Goal: Transaction & Acquisition: Purchase product/service

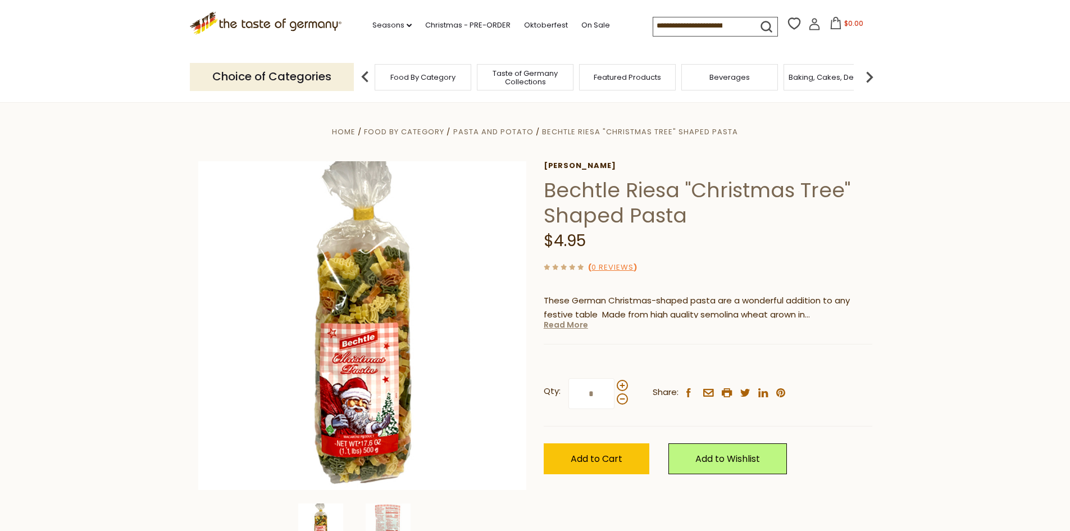
click at [562, 327] on link "Read More" at bounding box center [566, 324] width 44 height 11
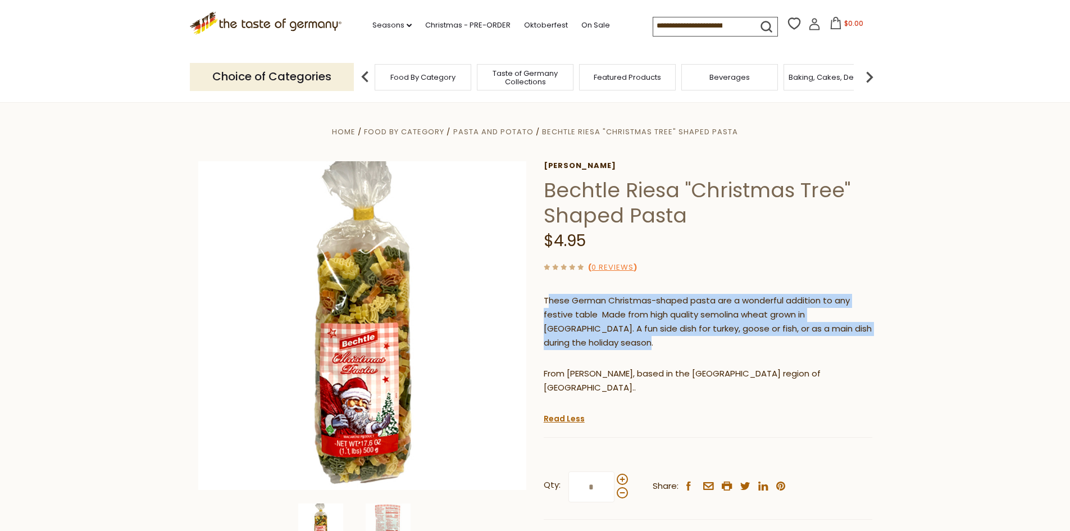
drag, startPoint x: 546, startPoint y: 299, endPoint x: 638, endPoint y: 339, distance: 100.4
click at [648, 347] on p "These German Christmas-shaped pasta are a wonderful addition to any festive tab…" at bounding box center [708, 322] width 329 height 56
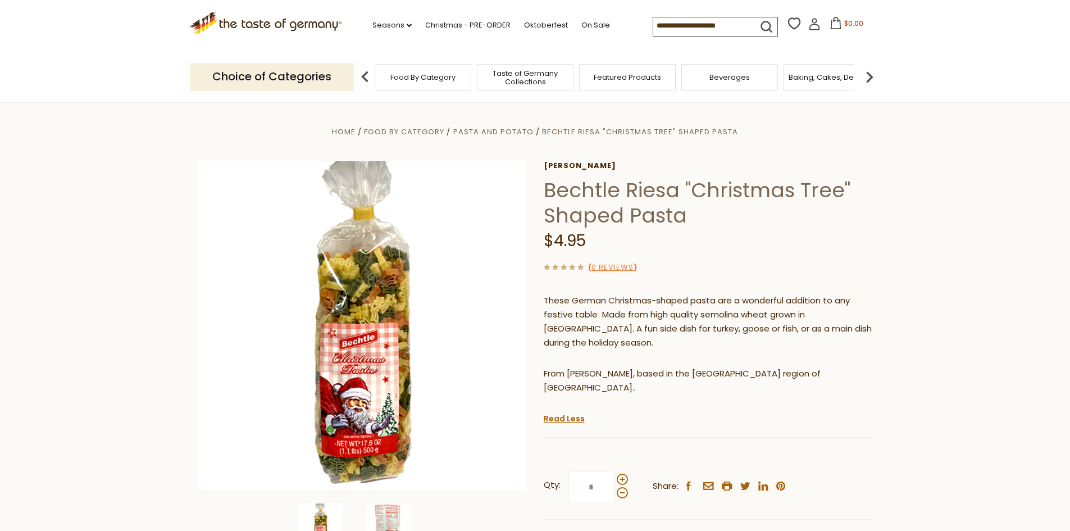
click at [690, 354] on div "These German Christmas-shaped pasta are a wonderful addition to any festive tab…" at bounding box center [708, 348] width 329 height 126
drag, startPoint x: 715, startPoint y: 351, endPoint x: 546, endPoint y: 298, distance: 177.1
click at [546, 298] on div "These German Christmas-shaped pasta are a wonderful addition to any festive tab…" at bounding box center [708, 348] width 329 height 126
click at [768, 352] on div "These German Christmas-shaped pasta are a wonderful addition to any festive tab…" at bounding box center [708, 348] width 329 height 126
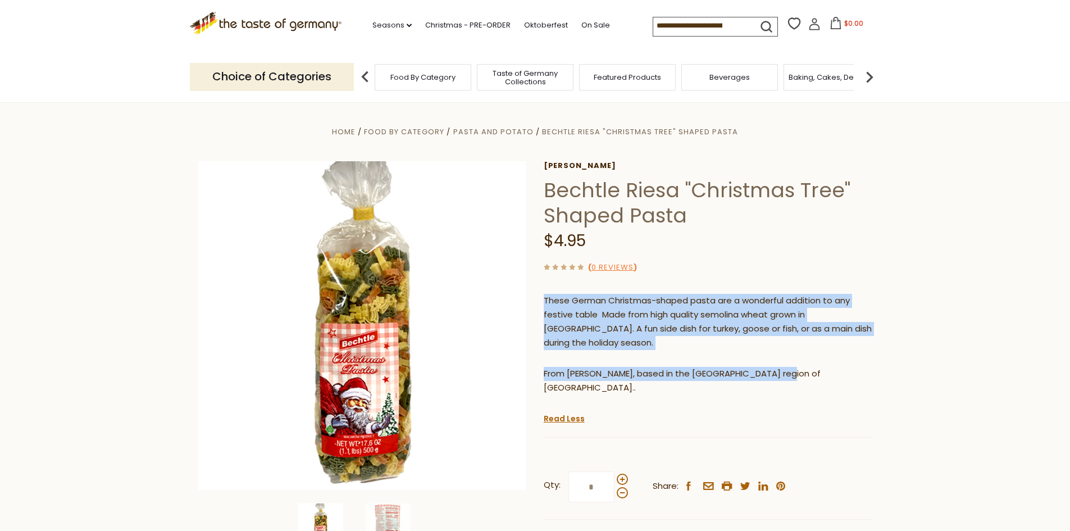
drag, startPoint x: 779, startPoint y: 380, endPoint x: 545, endPoint y: 307, distance: 245.3
click at [545, 307] on div "These German Christmas-shaped pasta are a wonderful addition to any festive tab…" at bounding box center [708, 348] width 329 height 126
copy div "These German Christmas-shaped pasta are a wonderful addition to any festive tab…"
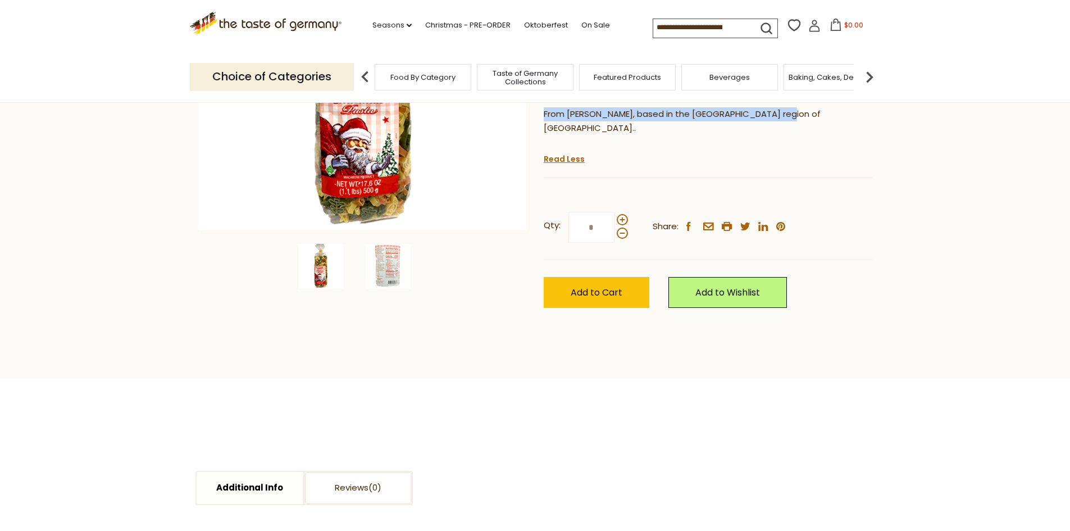
scroll to position [163, 0]
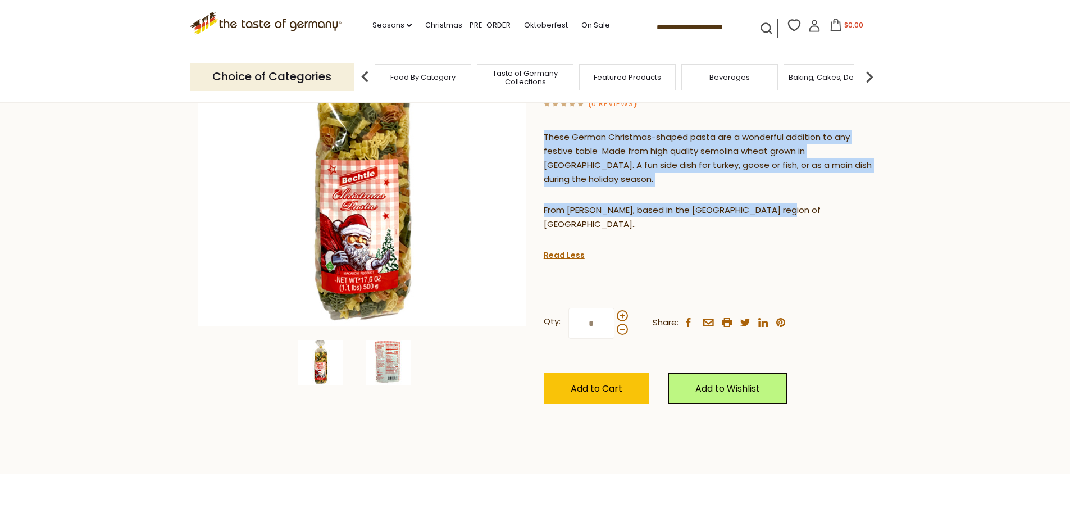
click at [385, 365] on img at bounding box center [388, 362] width 45 height 45
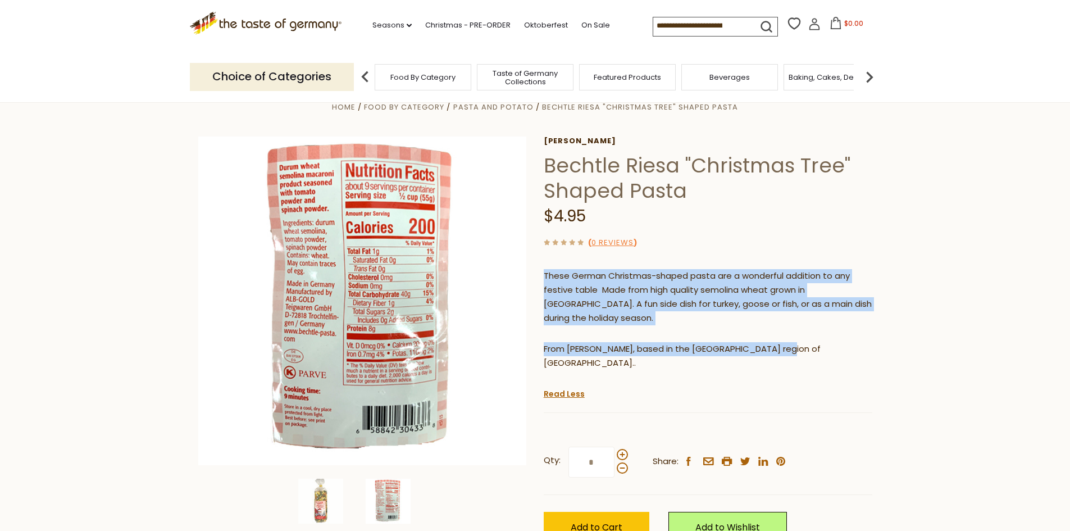
scroll to position [31, 0]
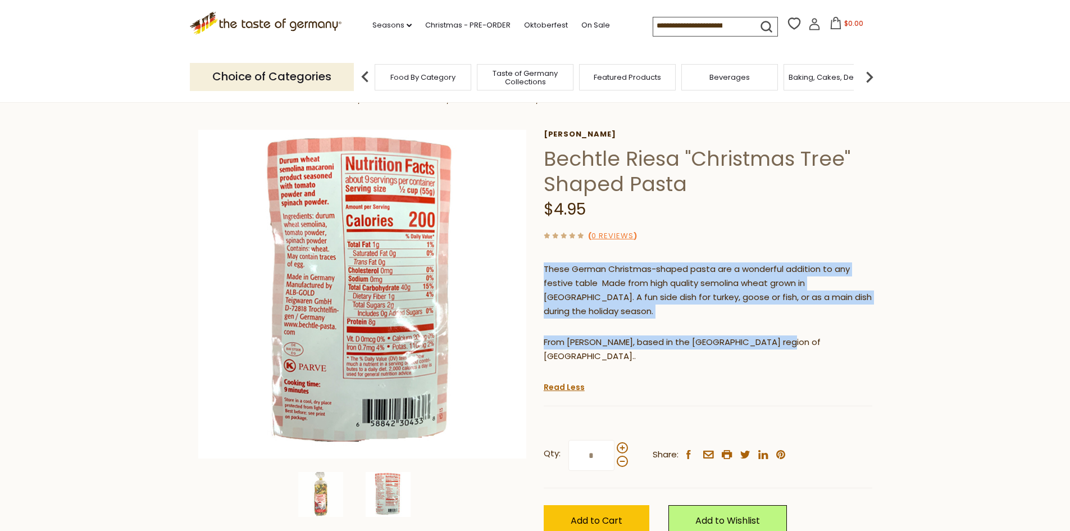
click at [796, 338] on p "From [PERSON_NAME], based in the [GEOGRAPHIC_DATA] region of [GEOGRAPHIC_DATA].." at bounding box center [708, 349] width 329 height 28
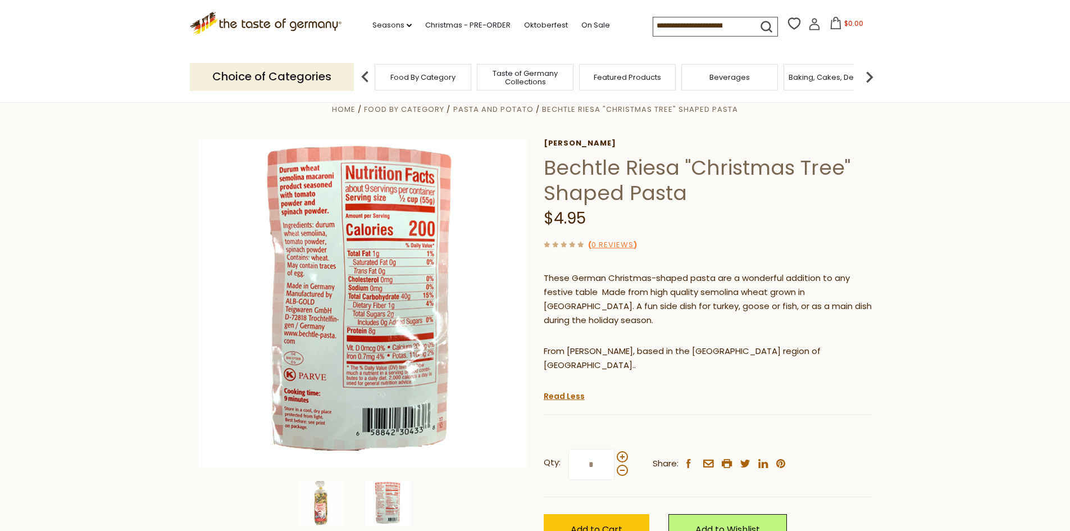
scroll to position [0, 0]
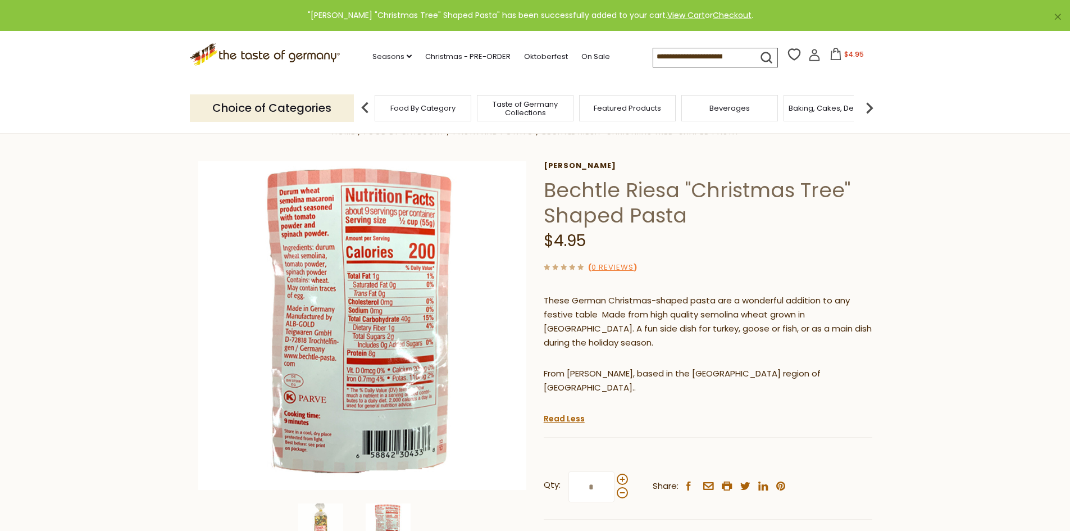
click at [856, 56] on span "$4.95" at bounding box center [854, 54] width 20 height 10
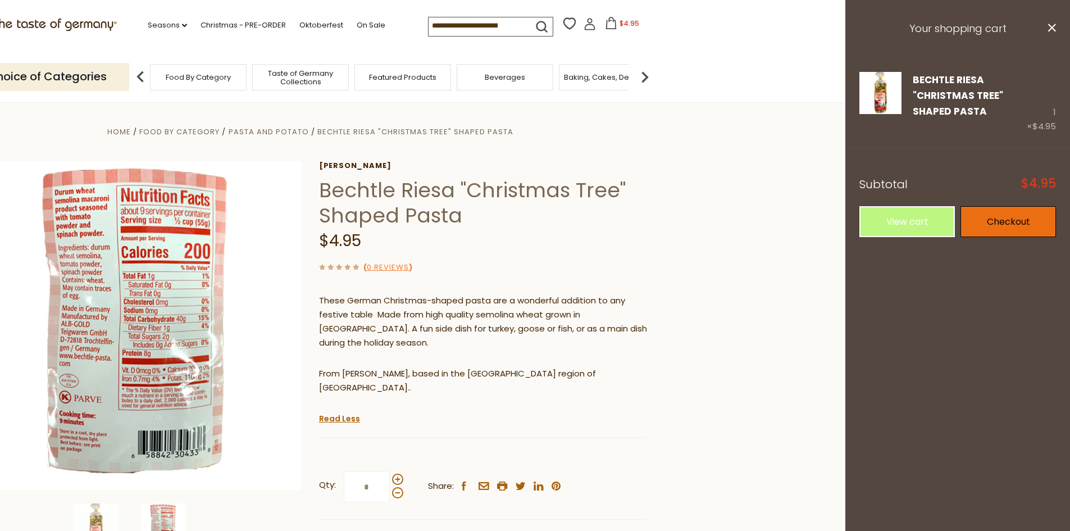
click at [1008, 225] on link "Checkout" at bounding box center [1007, 221] width 95 height 31
